Goal: Transaction & Acquisition: Book appointment/travel/reservation

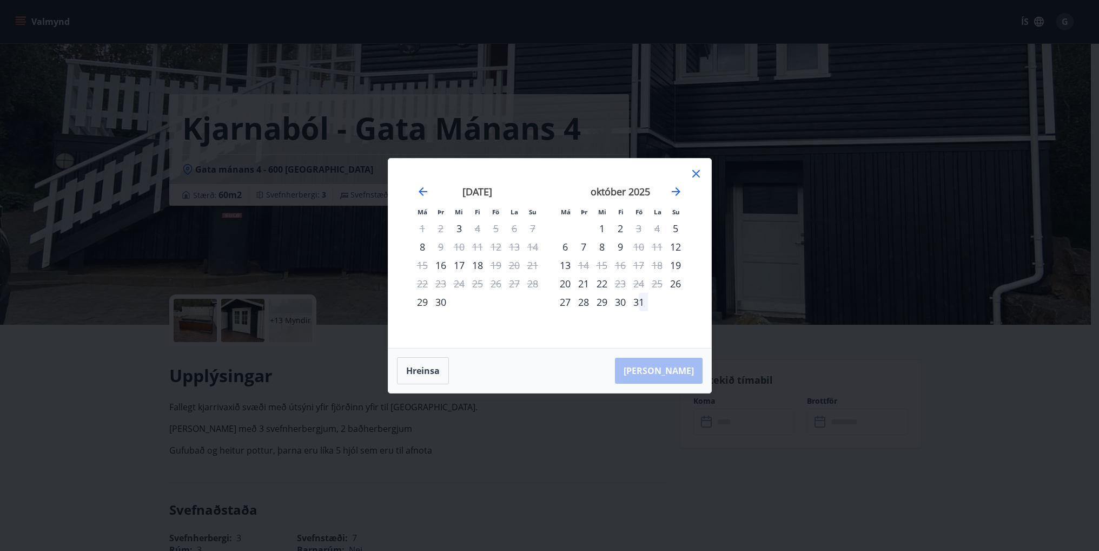
click at [812, 271] on div "Má Þr Mi Fi Fö La Su Má Þr Mi Fi Fö La Su [DATE] 1 2 3 4 5 6 7 8 9 10 11 12 13 …" at bounding box center [549, 275] width 1099 height 551
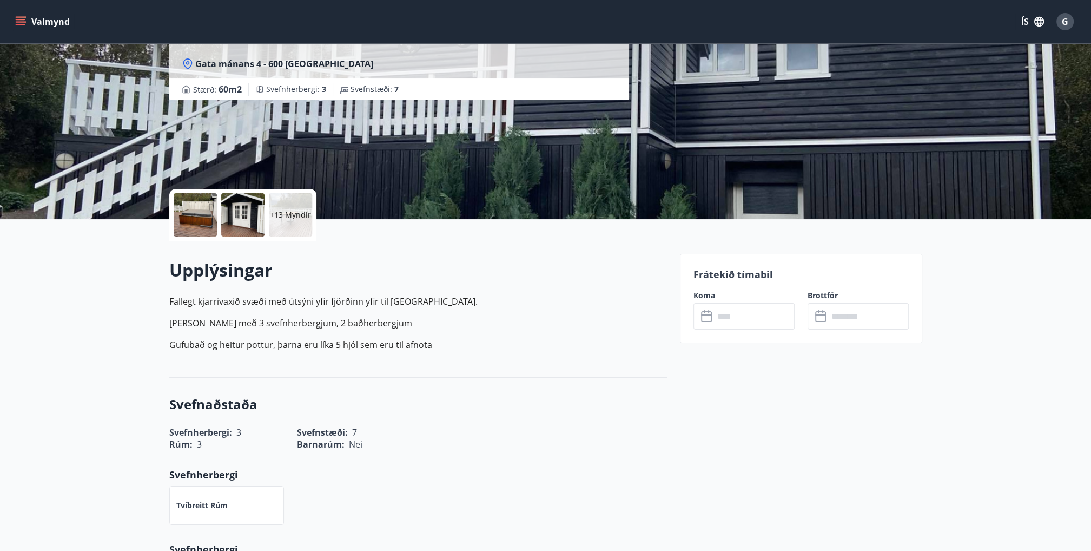
scroll to position [108, 0]
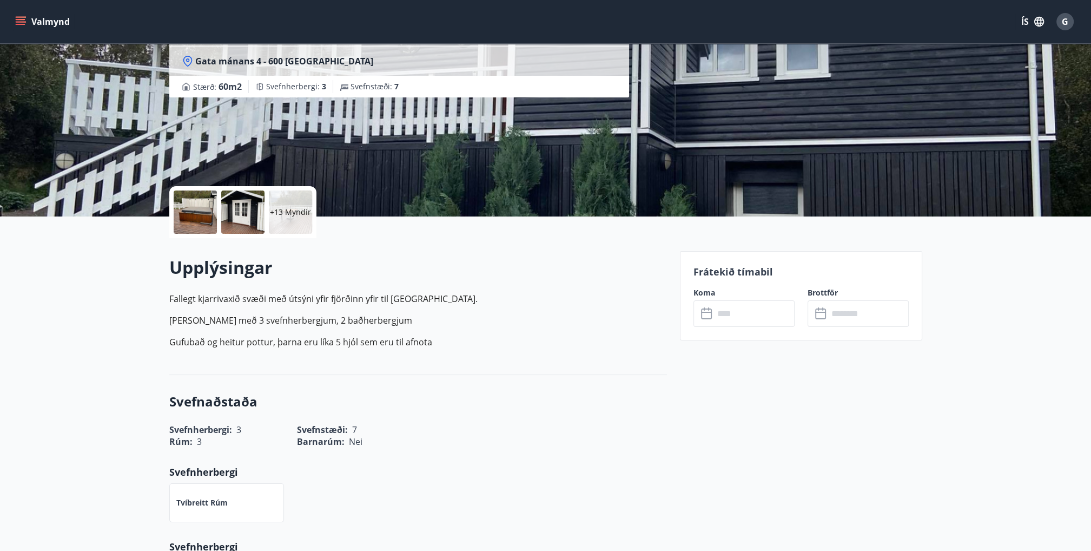
click at [719, 317] on input "text" at bounding box center [754, 313] width 81 height 27
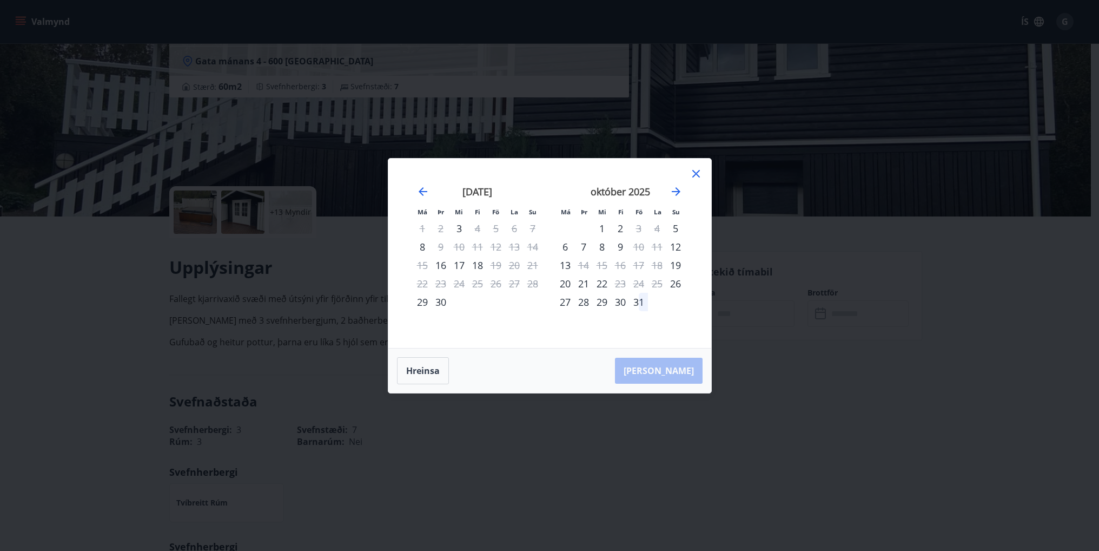
click at [868, 384] on div "Má Þr Mi Fi Fö La Su Má Þr Mi Fi Fö La Su [DATE] 1 2 3 4 5 6 7 8 9 10 11 12 13 …" at bounding box center [549, 275] width 1099 height 551
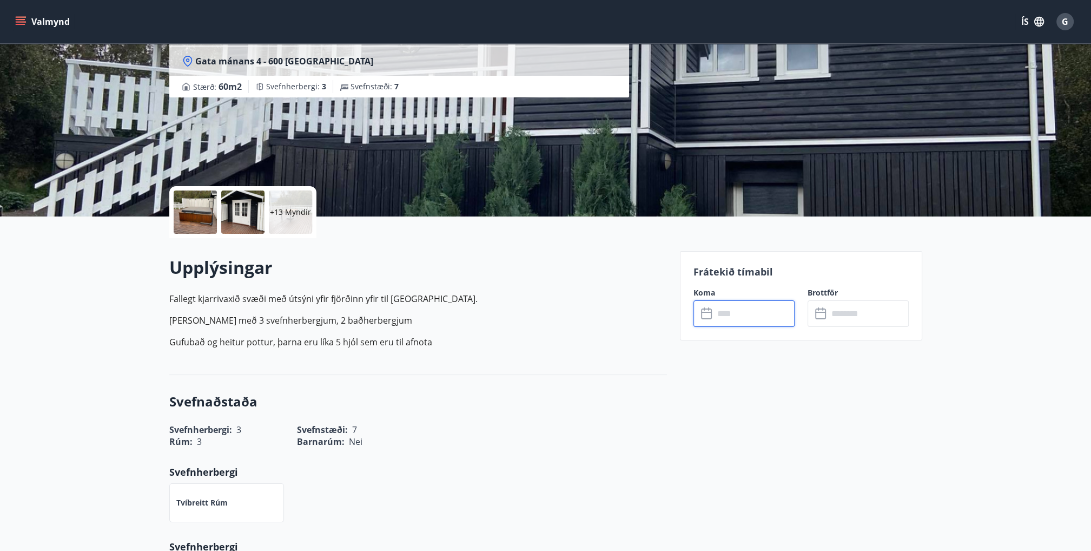
click at [738, 312] on input "text" at bounding box center [754, 313] width 81 height 27
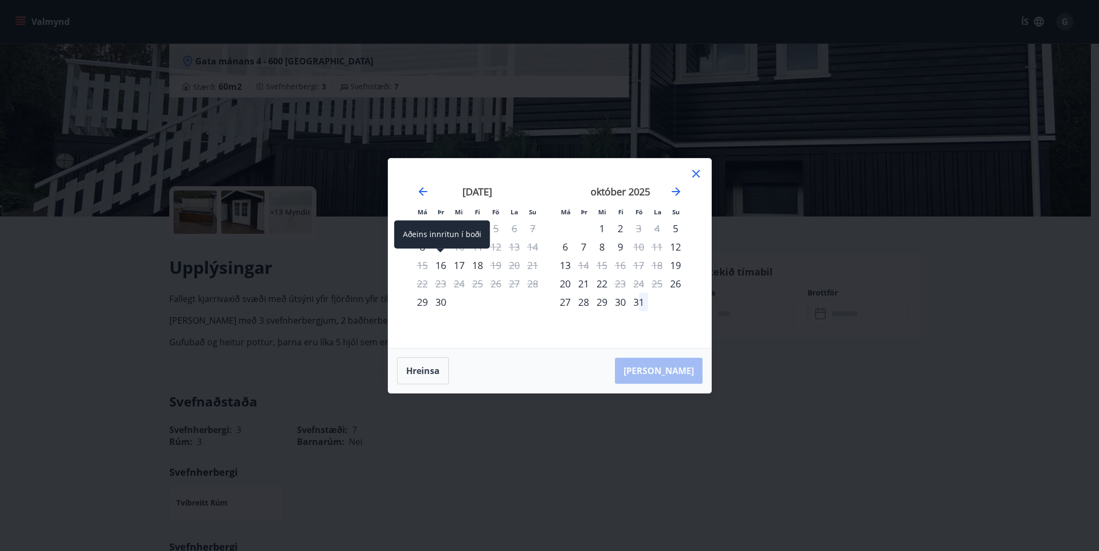
click at [441, 264] on div "16" at bounding box center [441, 265] width 18 height 18
click at [458, 264] on div "17" at bounding box center [459, 265] width 18 height 18
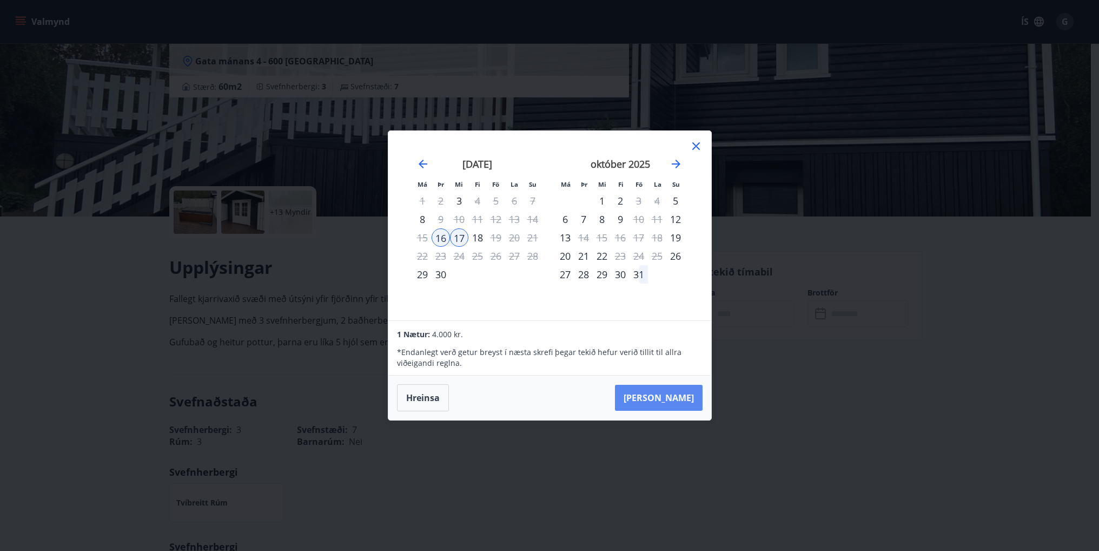
click at [660, 399] on button "[PERSON_NAME]" at bounding box center [659, 398] width 88 height 26
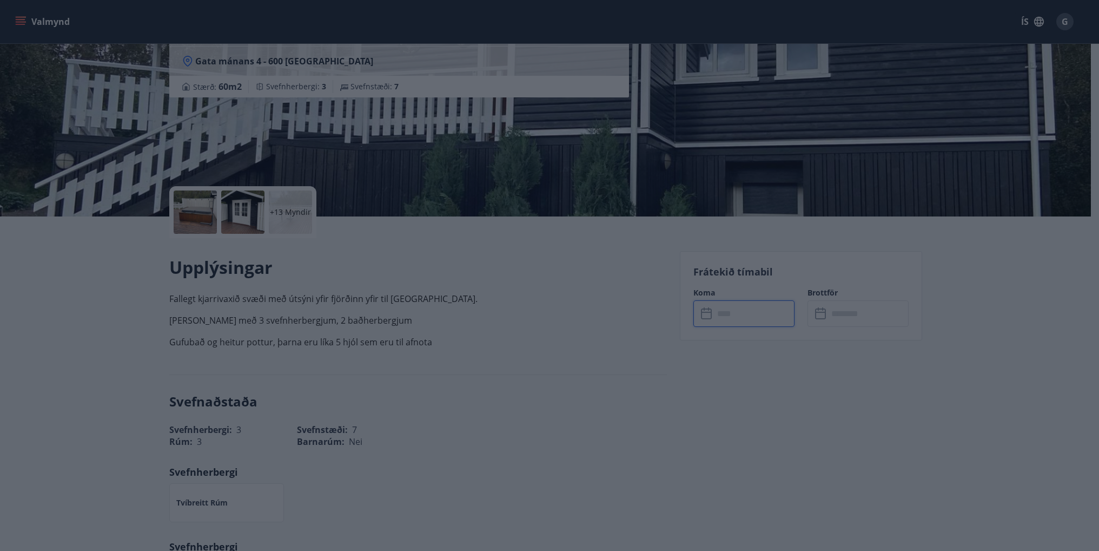
type input "******"
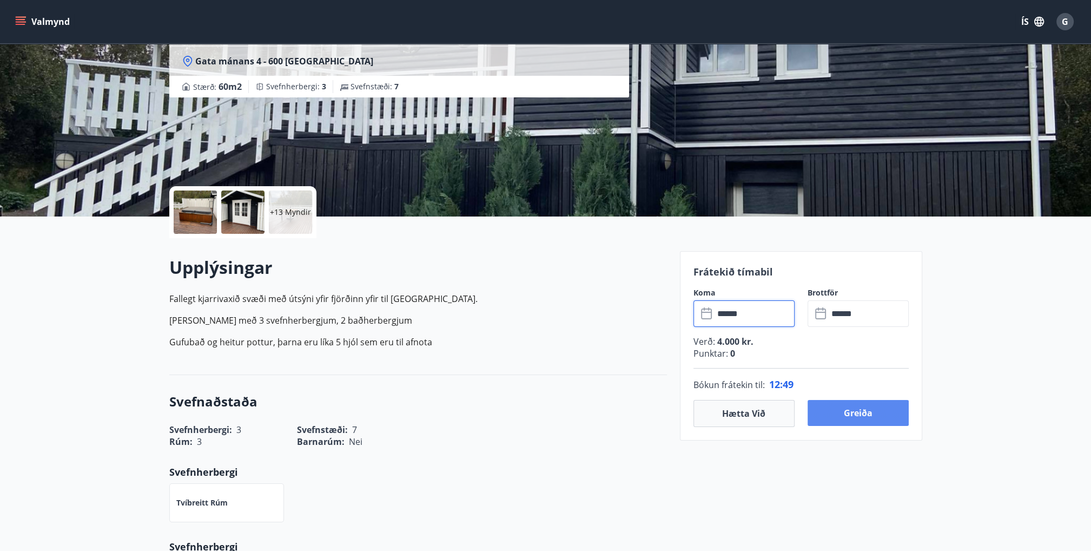
click at [842, 410] on button "Greiða" at bounding box center [858, 413] width 101 height 26
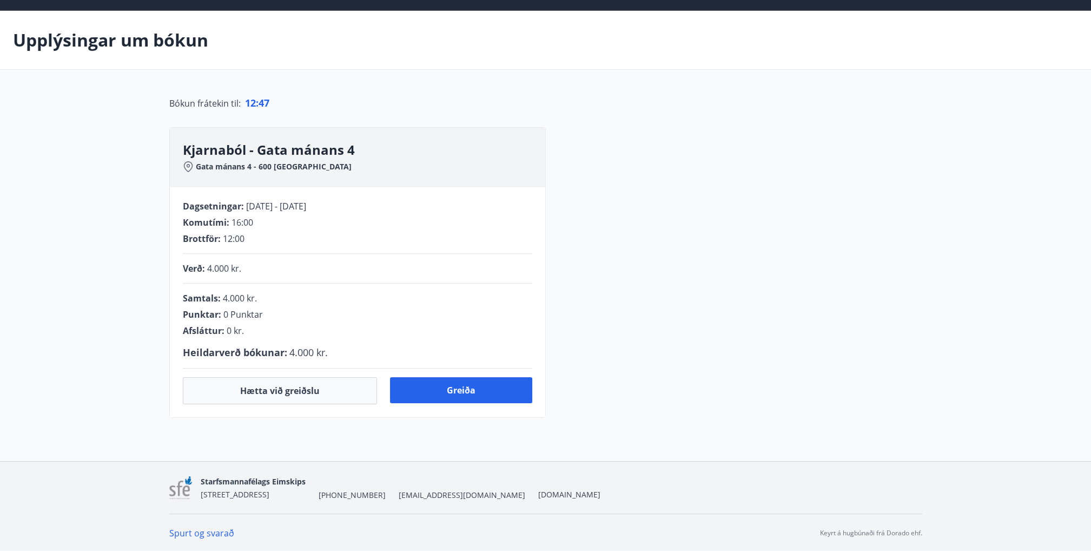
scroll to position [108, 0]
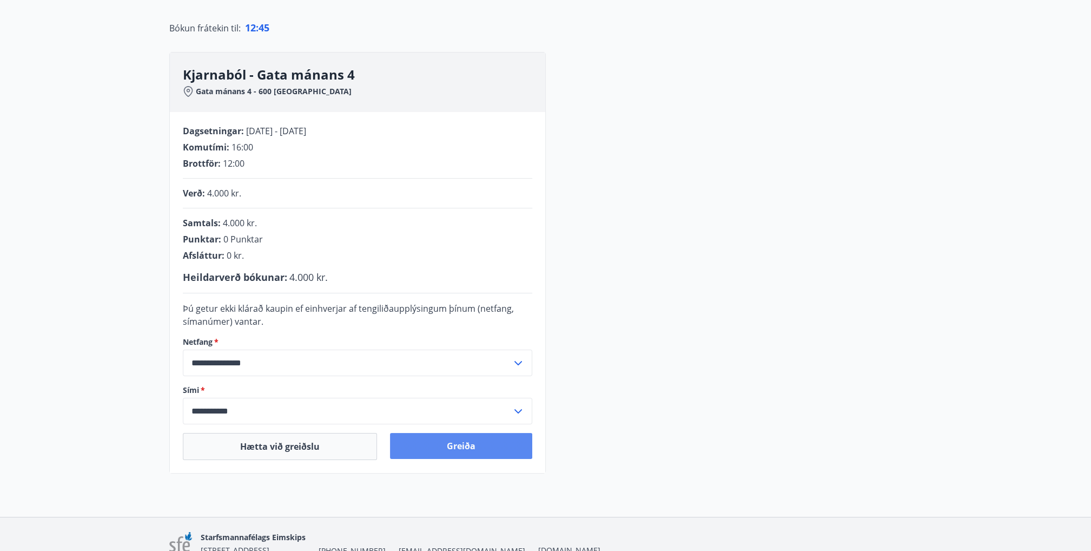
click at [434, 442] on button "Greiða" at bounding box center [461, 446] width 142 height 26
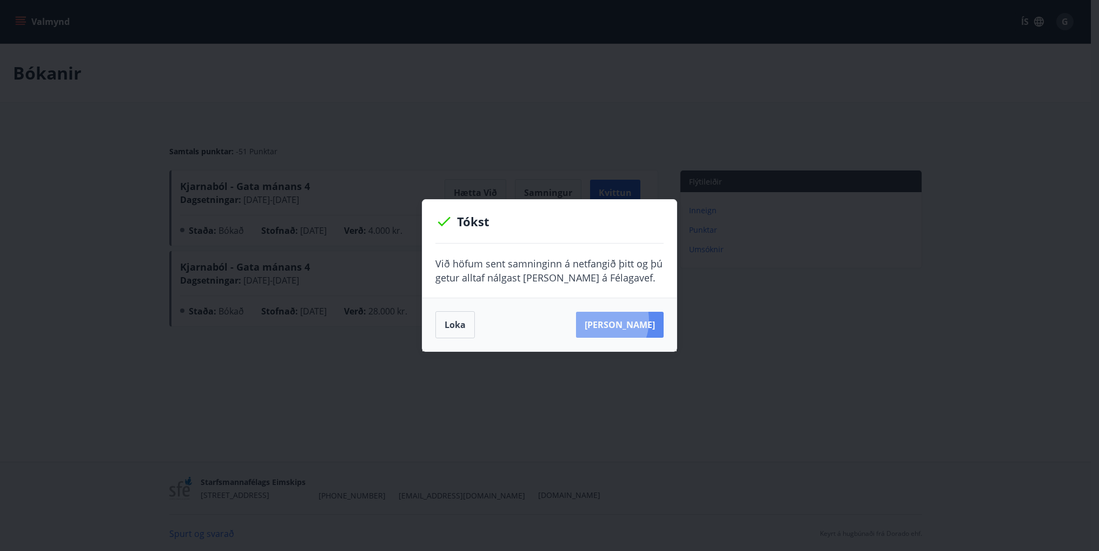
click at [612, 320] on button "Sjá samning" at bounding box center [620, 325] width 88 height 26
click at [467, 327] on button "Loka" at bounding box center [454, 324] width 39 height 27
